Goal: Find specific page/section

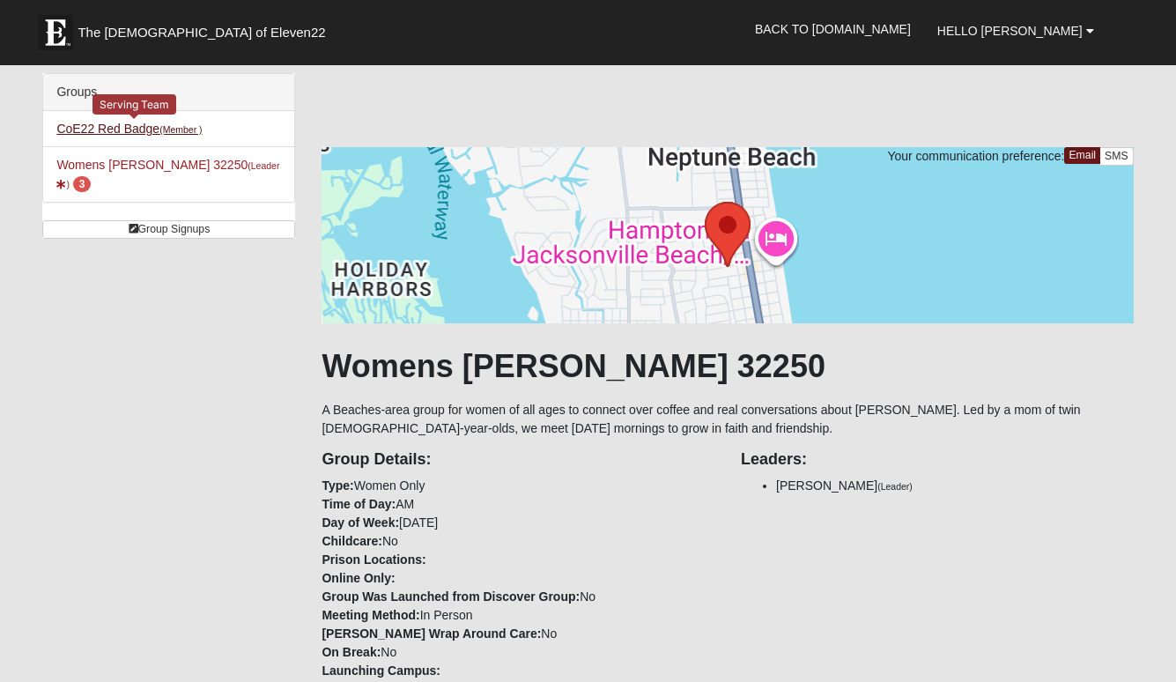
click at [125, 127] on link "CoE22 Red Badge (Member )" at bounding box center [128, 129] width 145 height 14
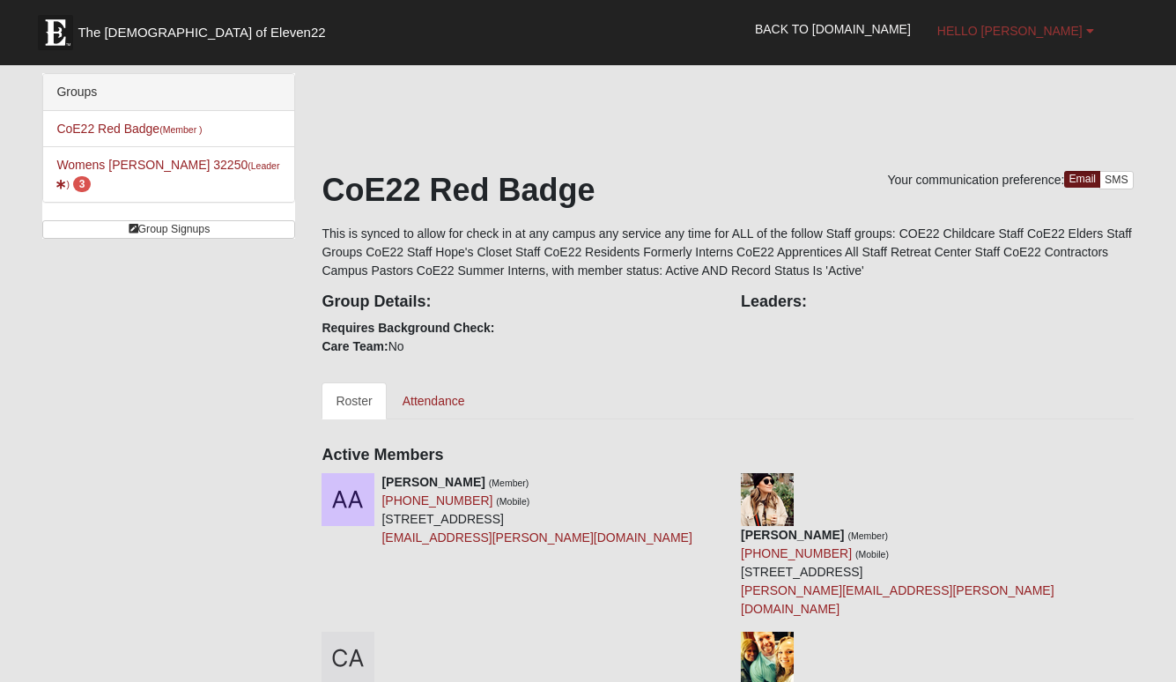
click at [1092, 32] on b at bounding box center [1091, 31] width 8 height 12
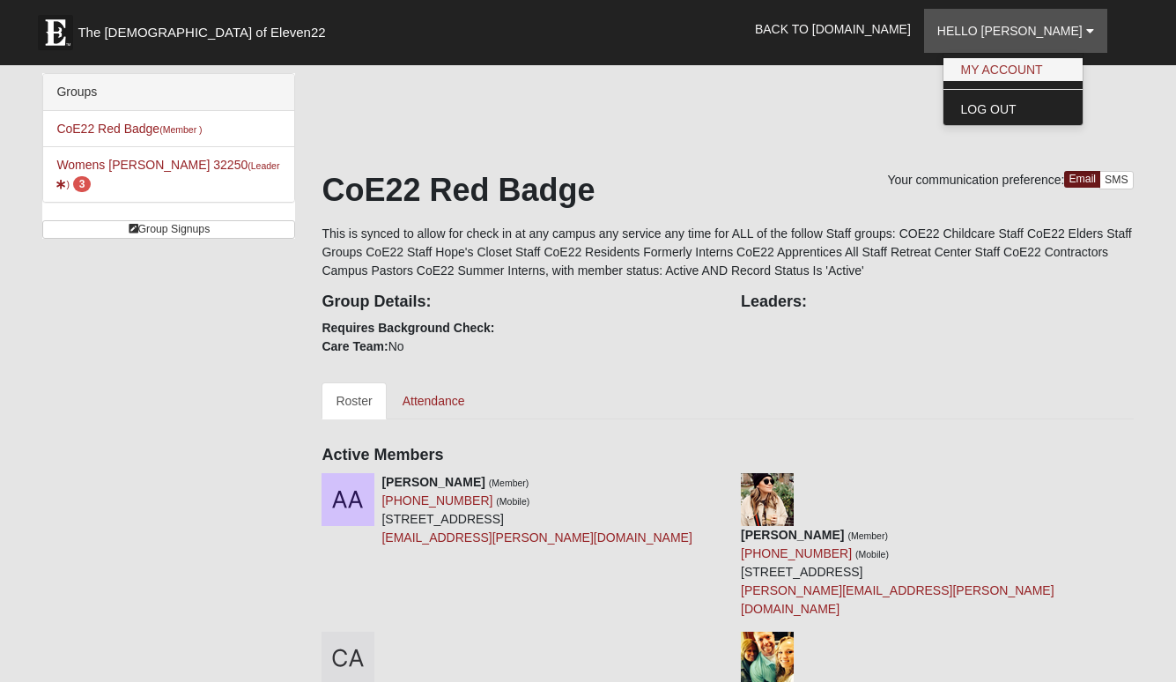
click at [1049, 71] on link "My Account" at bounding box center [1013, 69] width 139 height 23
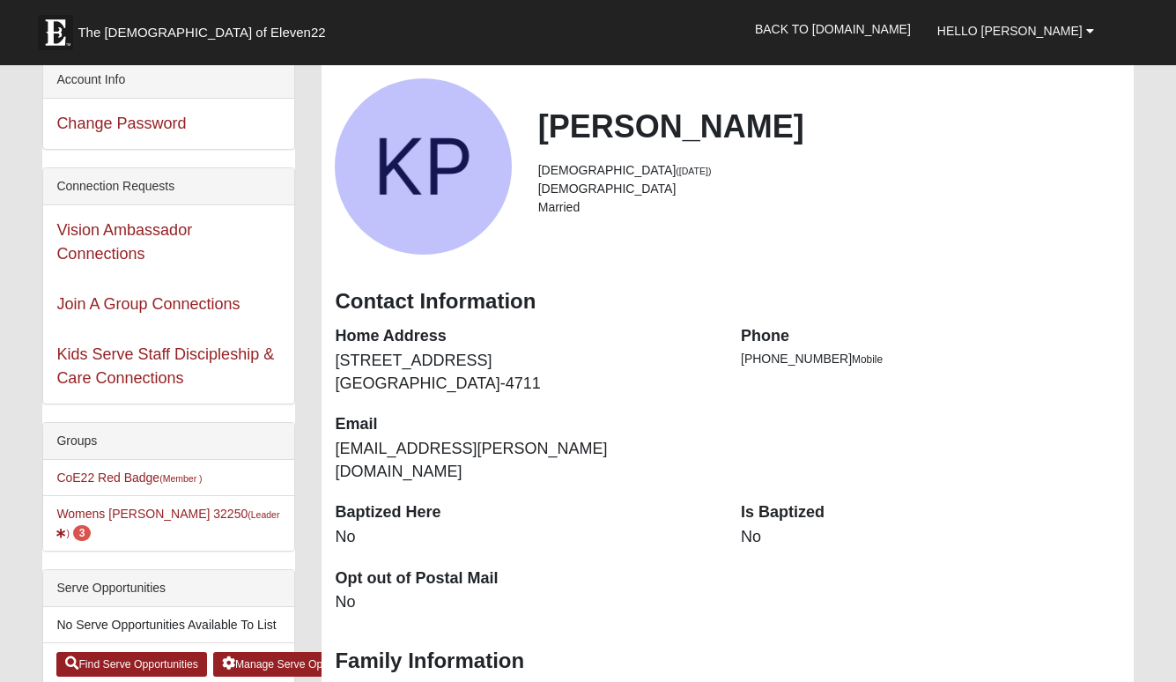
scroll to position [85, 0]
click at [152, 515] on link "Womens [PERSON_NAME] 32250 (Leader ) 3" at bounding box center [167, 523] width 223 height 33
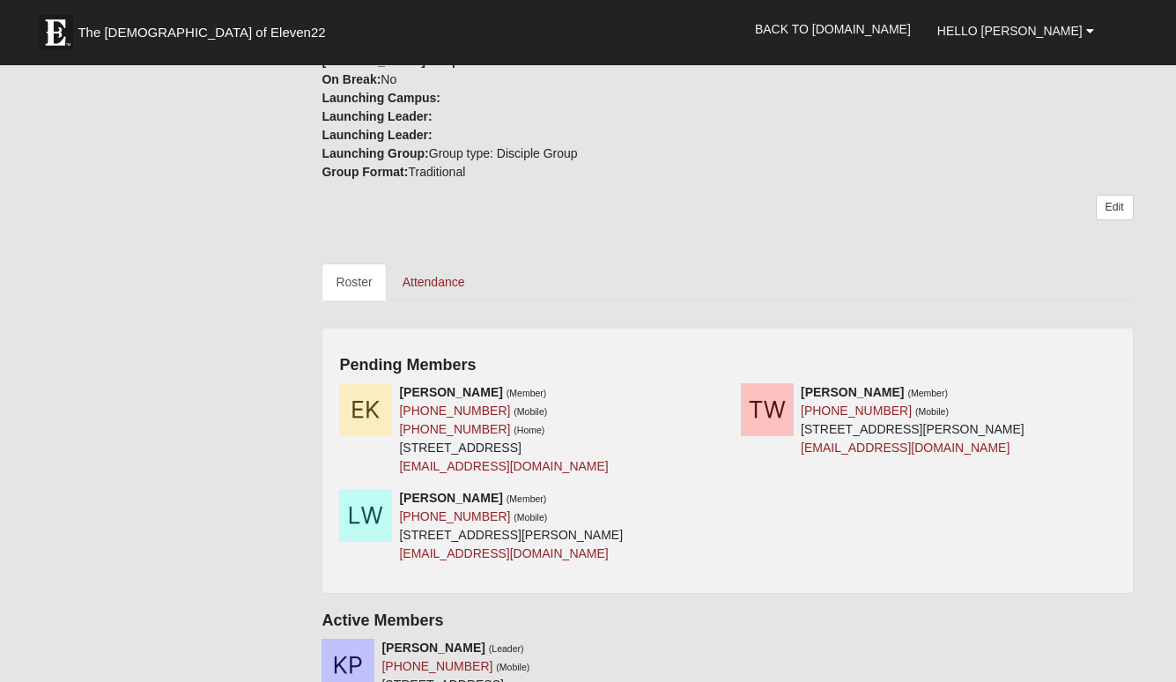
scroll to position [576, 0]
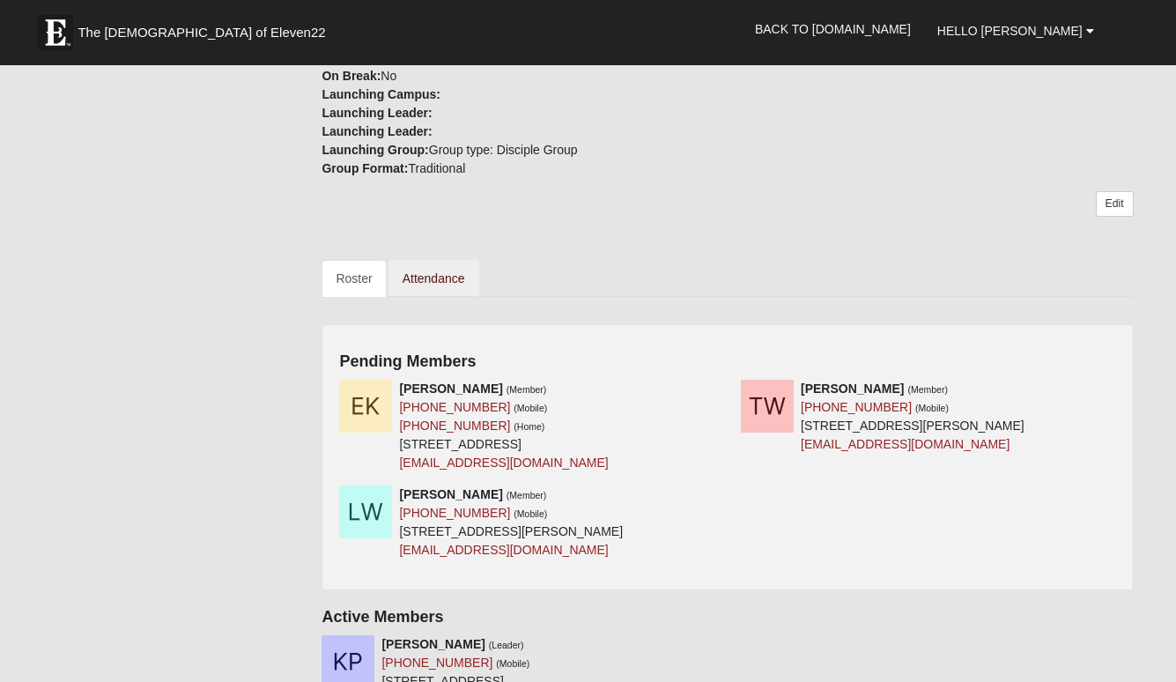
click at [425, 282] on link "Attendance" at bounding box center [434, 278] width 91 height 37
